Goal: Find contact information: Find contact information

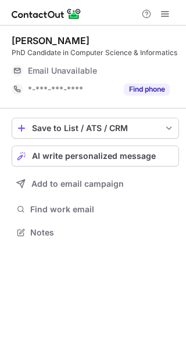
scroll to position [225, 186]
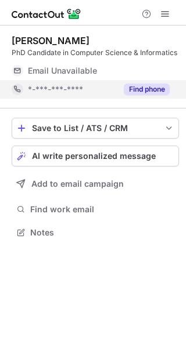
click at [139, 89] on button "Find phone" at bounding box center [147, 90] width 46 height 12
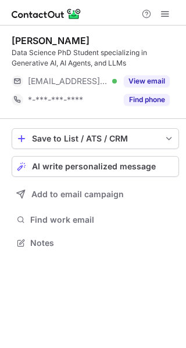
scroll to position [235, 186]
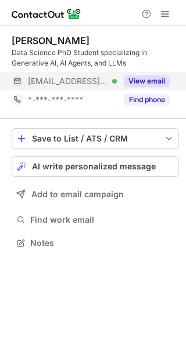
click at [148, 79] on button "View email" at bounding box center [147, 81] width 46 height 12
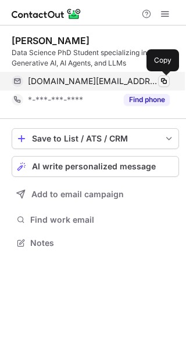
click at [160, 81] on span at bounding box center [163, 81] width 9 height 9
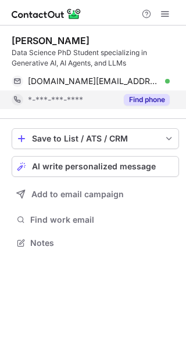
click at [157, 92] on div "Find phone" at bounding box center [143, 100] width 53 height 19
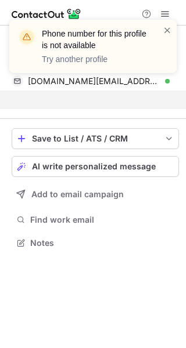
scroll to position [217, 186]
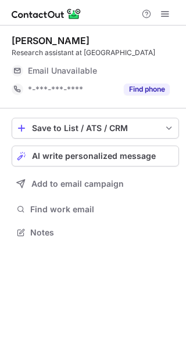
scroll to position [225, 186]
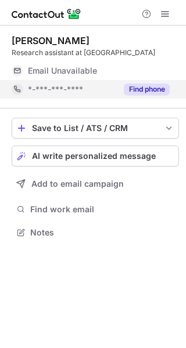
click at [144, 84] on button "Find phone" at bounding box center [147, 90] width 46 height 12
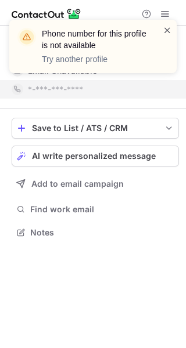
click at [168, 30] on span at bounding box center [167, 30] width 9 height 12
